Goal: Find specific page/section: Find specific page/section

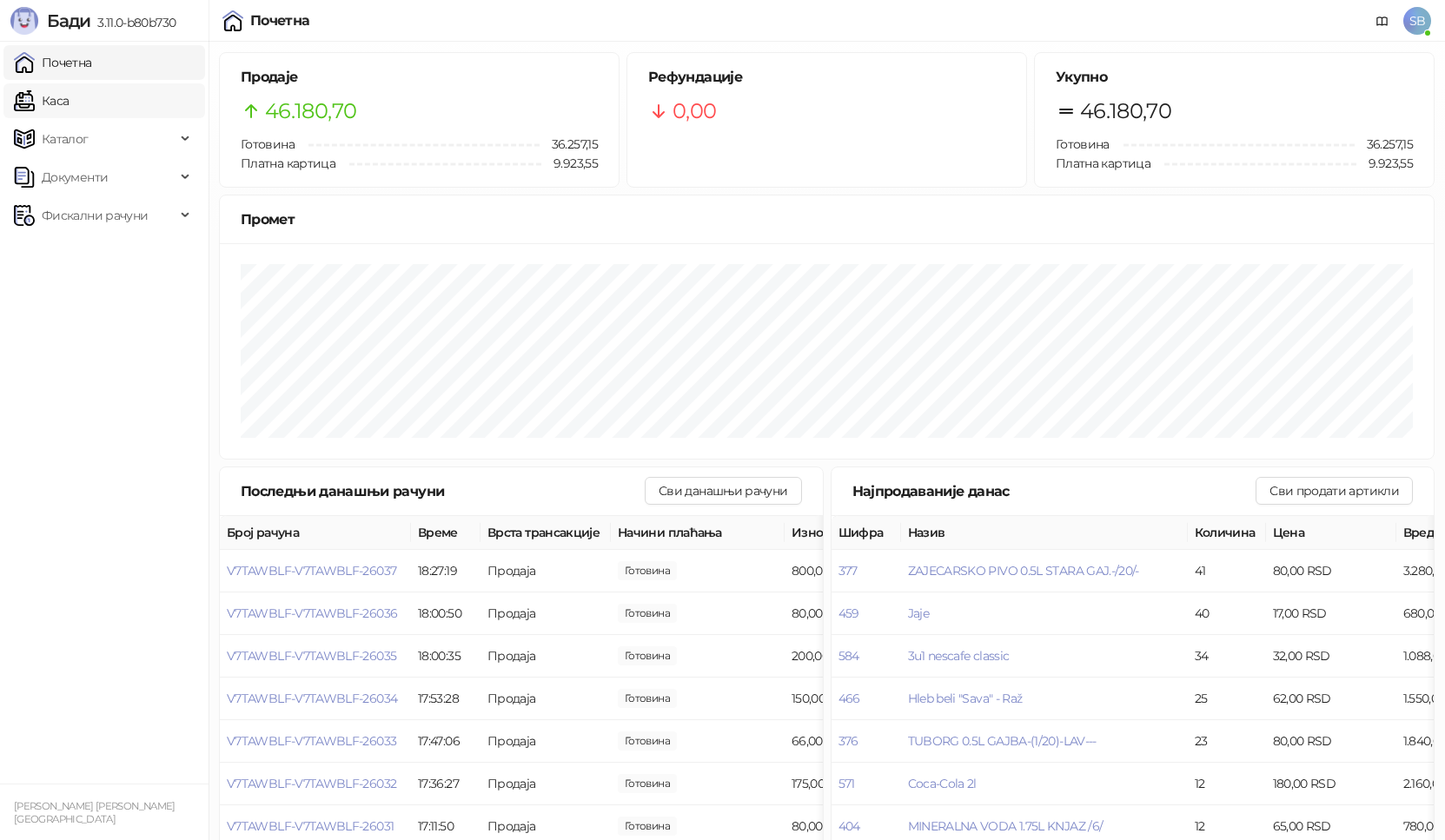
click at [46, 111] on link "Каса" at bounding box center [41, 101] width 55 height 35
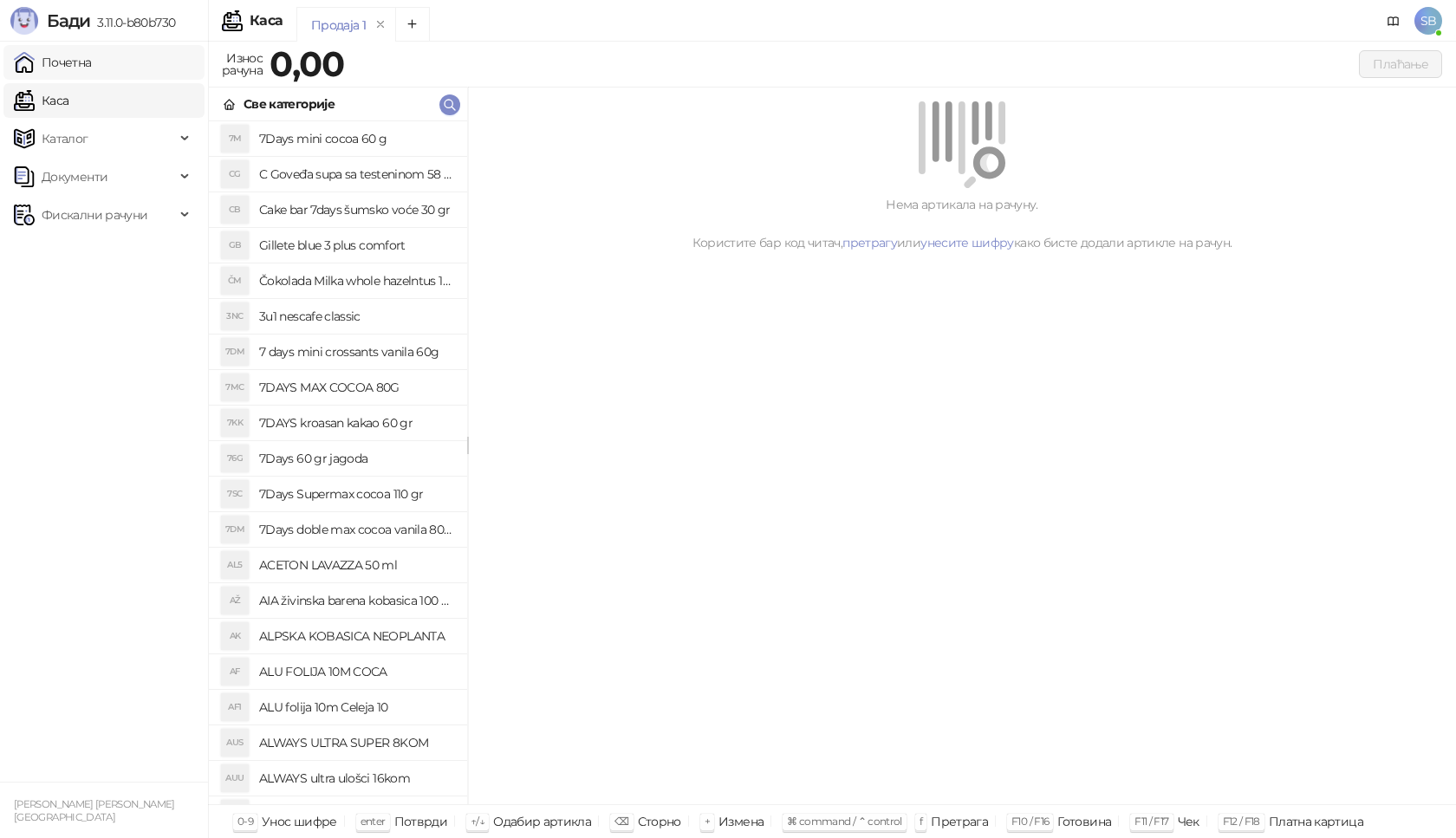
click at [60, 61] on link "Почетна" at bounding box center [53, 62] width 78 height 35
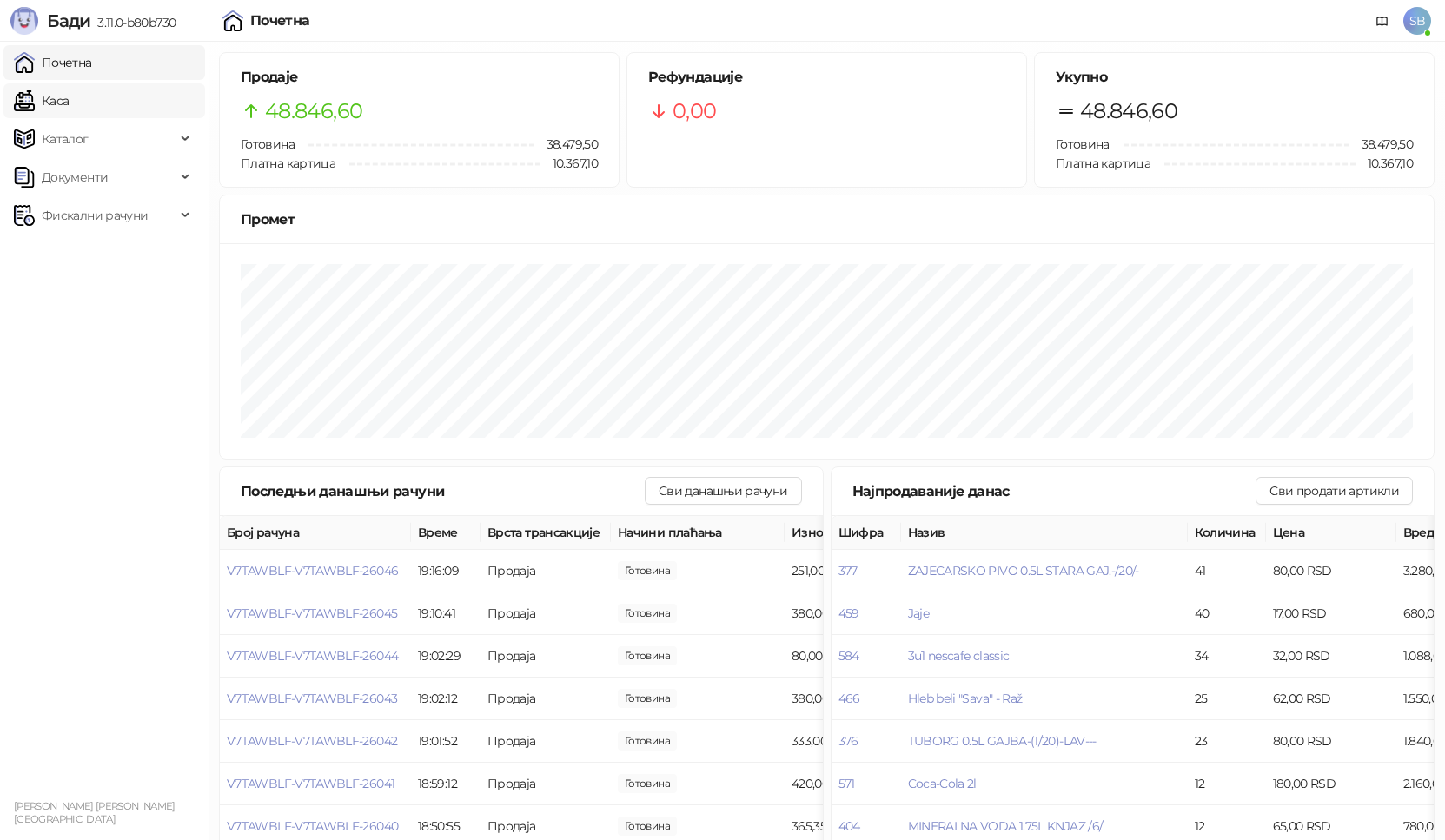
click at [58, 105] on link "Каса" at bounding box center [41, 101] width 55 height 35
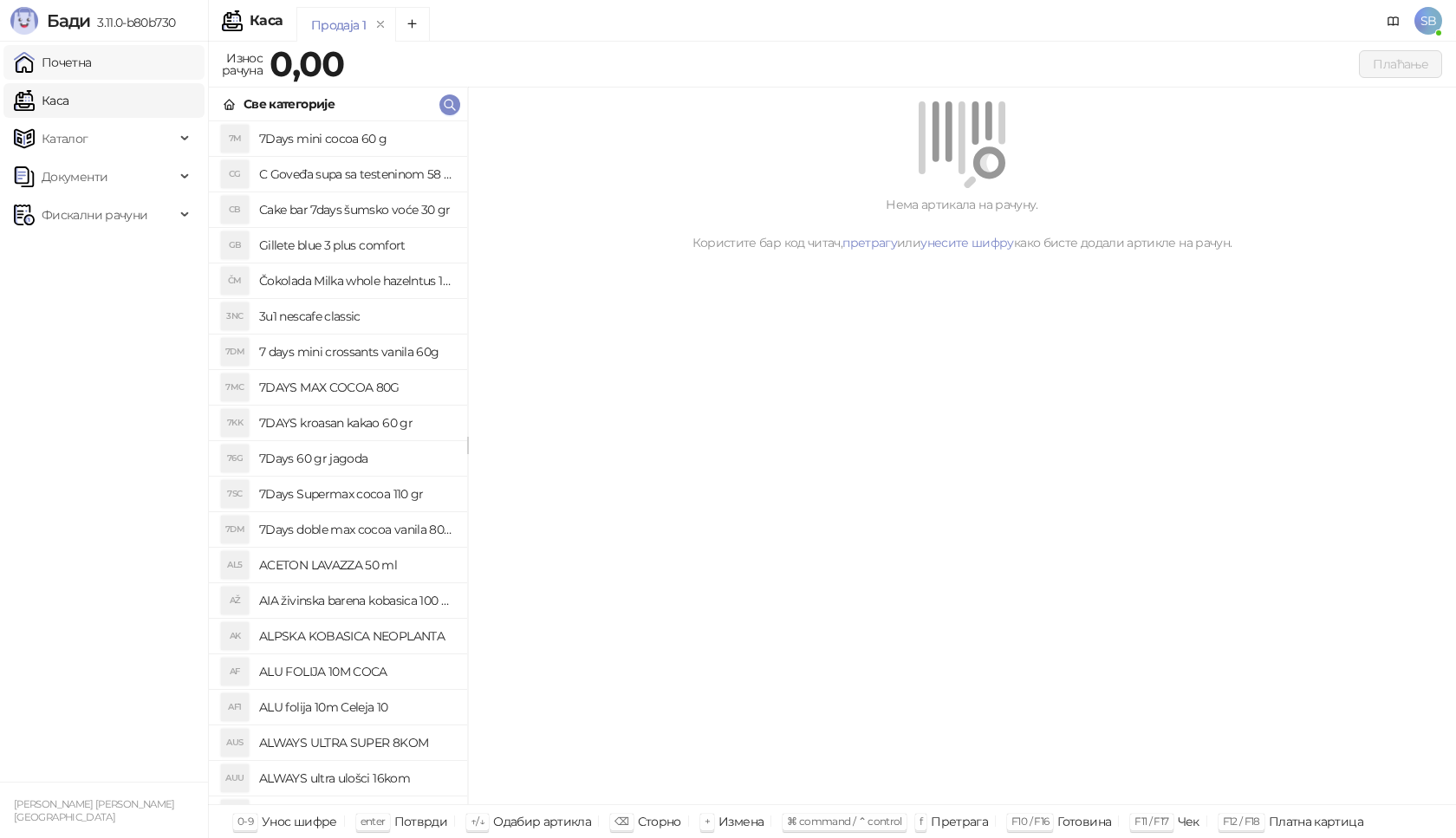
click at [67, 68] on link "Почетна" at bounding box center [53, 62] width 78 height 35
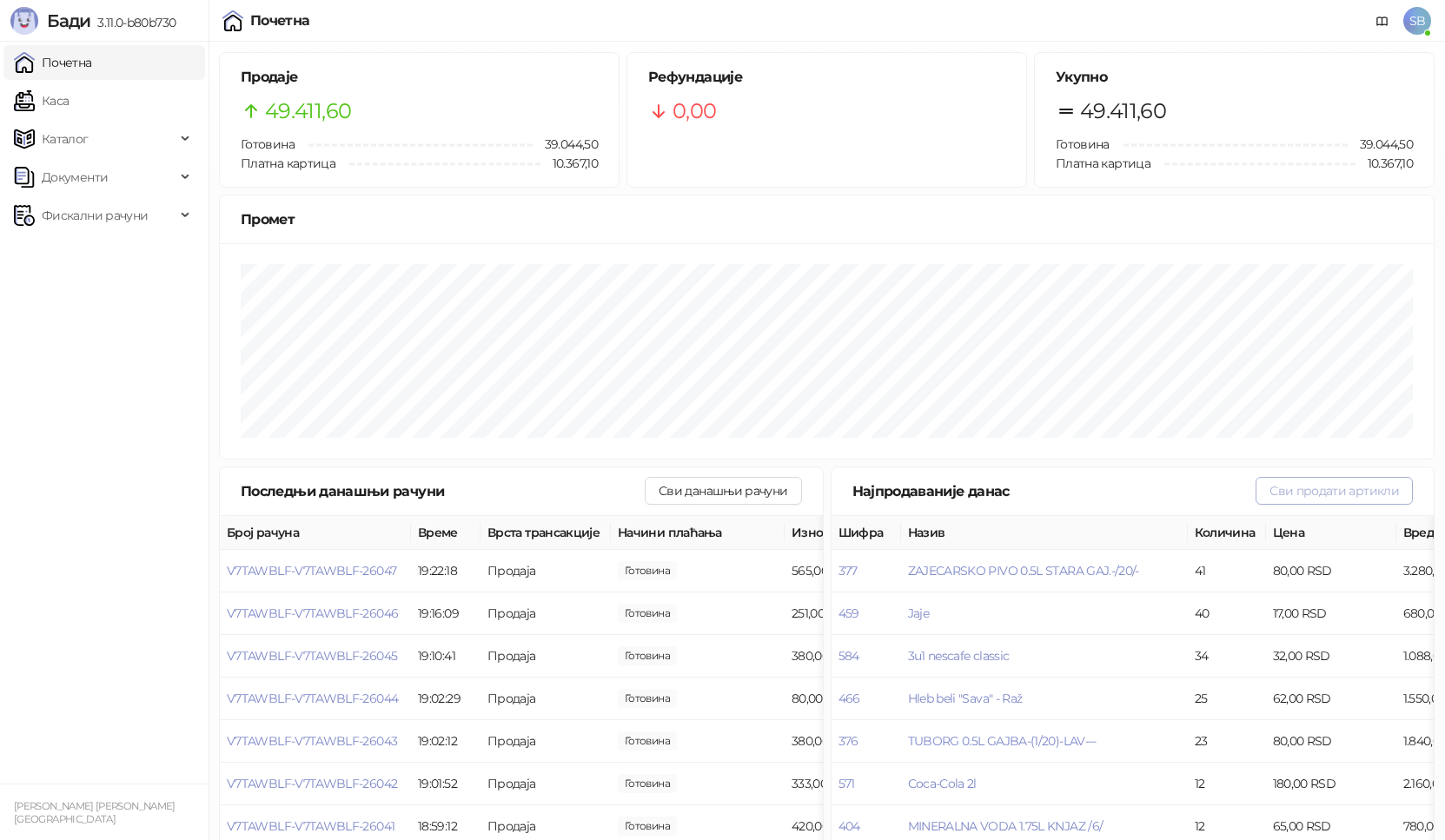
click at [1335, 490] on button "Сви продати артикли" at bounding box center [1334, 490] width 157 height 27
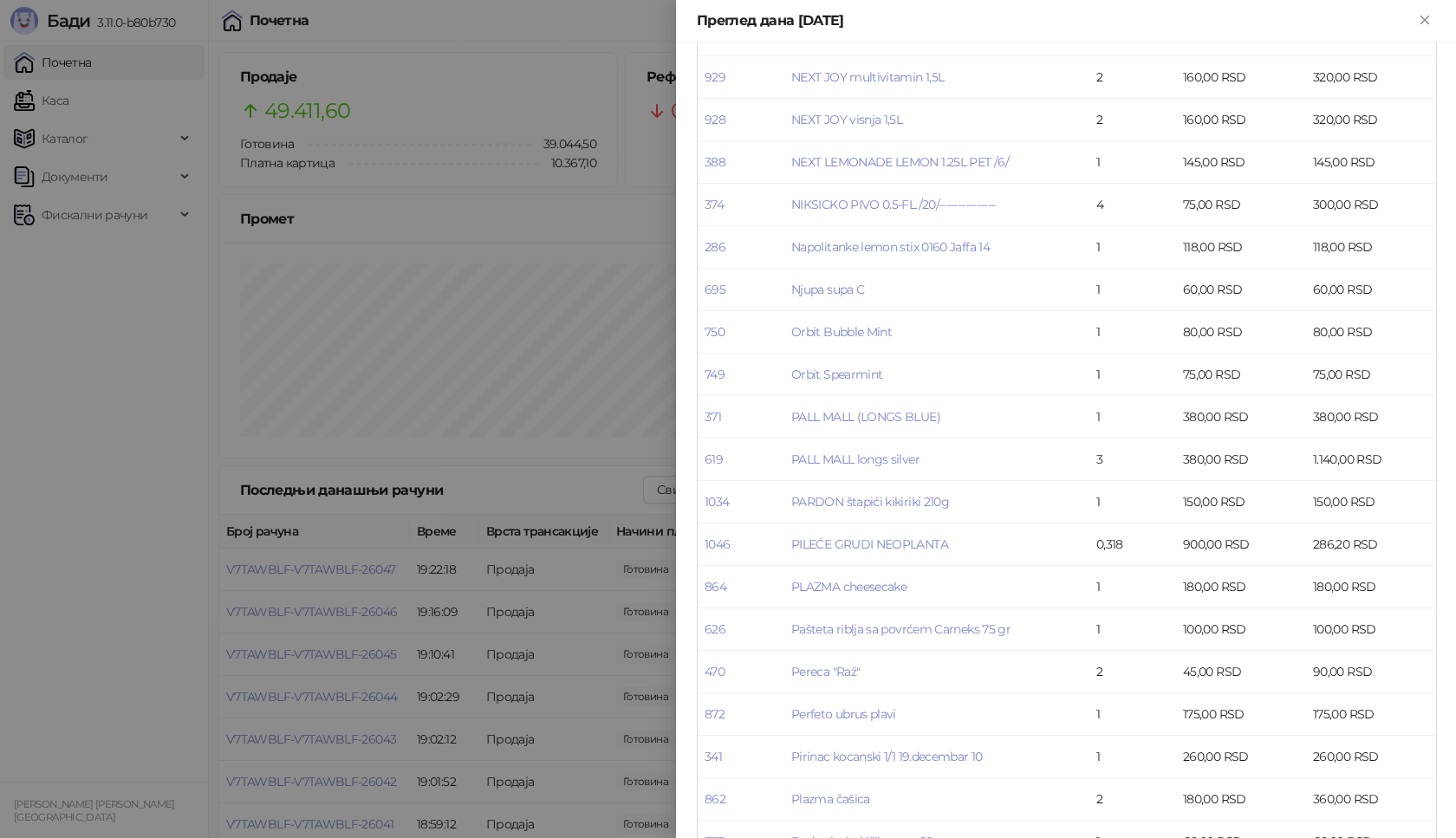
scroll to position [4378, 0]
click at [1420, 19] on icon "Close" at bounding box center [1425, 19] width 16 height 16
